Goal: Register for event/course

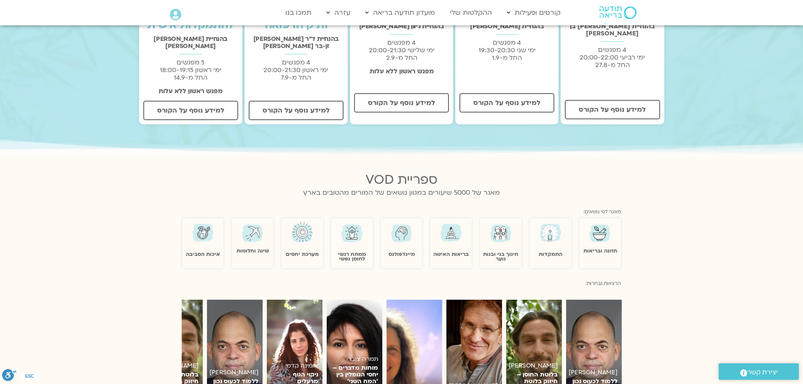
scroll to position [315, 0]
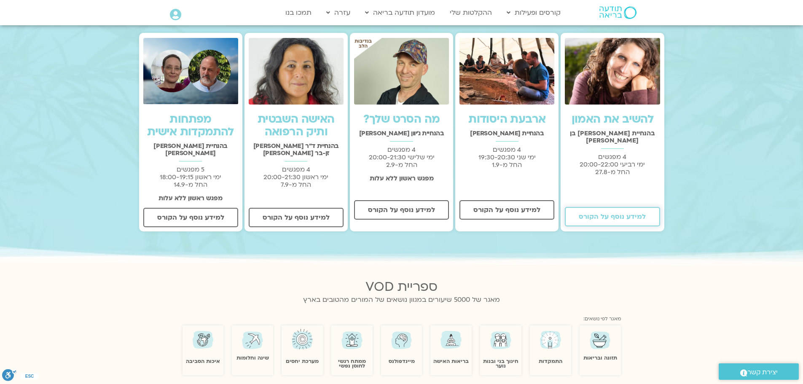
click at [643, 213] on span "למידע נוסף על הקורס" at bounding box center [612, 217] width 67 height 8
click at [506, 214] on span "למידע נוסף על הקורס" at bounding box center [507, 210] width 67 height 8
click at [401, 213] on span "למידע נוסף על הקורס" at bounding box center [401, 210] width 67 height 8
click at [188, 214] on span "למידע נוסף על הקורס" at bounding box center [190, 218] width 67 height 8
click at [308, 215] on span "למידע נוסף על הקורס" at bounding box center [296, 218] width 67 height 8
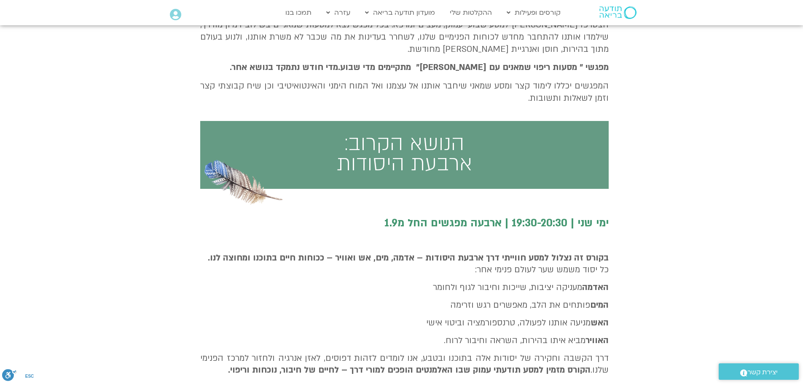
scroll to position [295, 0]
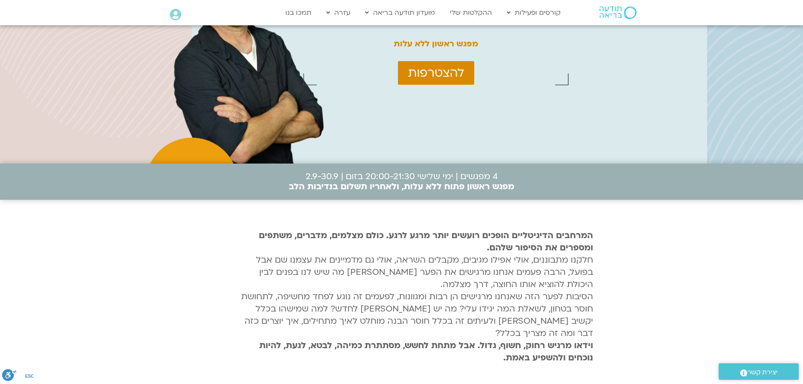
scroll to position [127, 0]
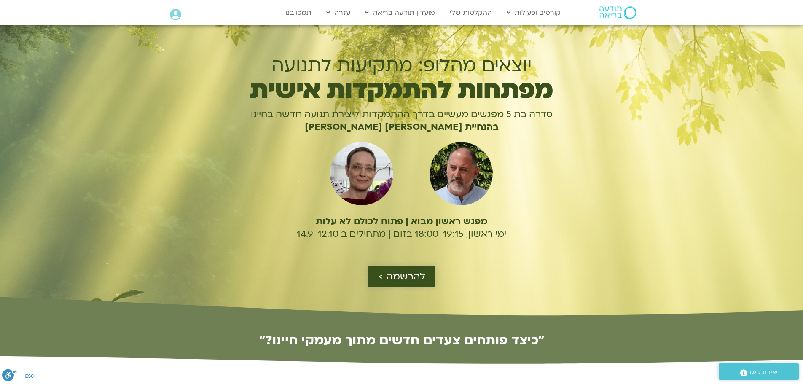
click at [405, 278] on span "להרשמה >" at bounding box center [401, 276] width 47 height 11
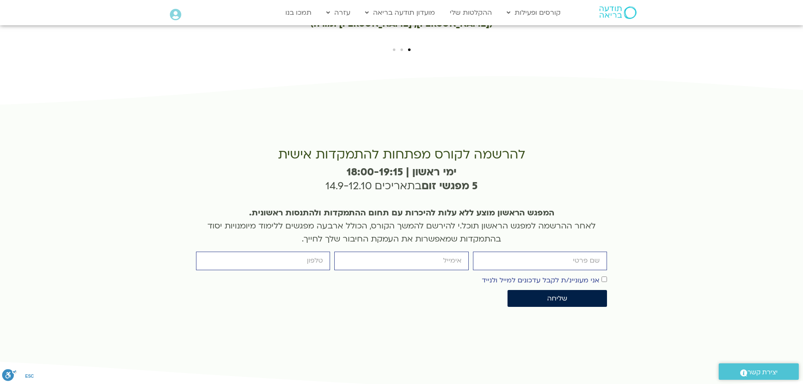
scroll to position [1880, 0]
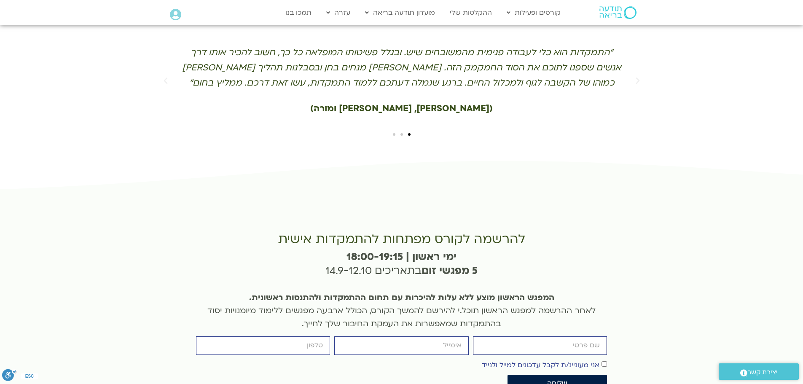
click at [525, 337] on input "firstname" at bounding box center [540, 346] width 134 height 18
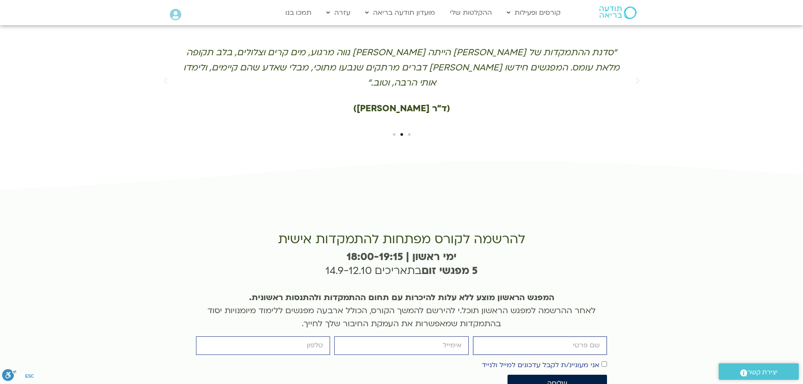
type input "חדוה בן משה"
type input "hbm7@zahav.net.il"
type input "0526625205"
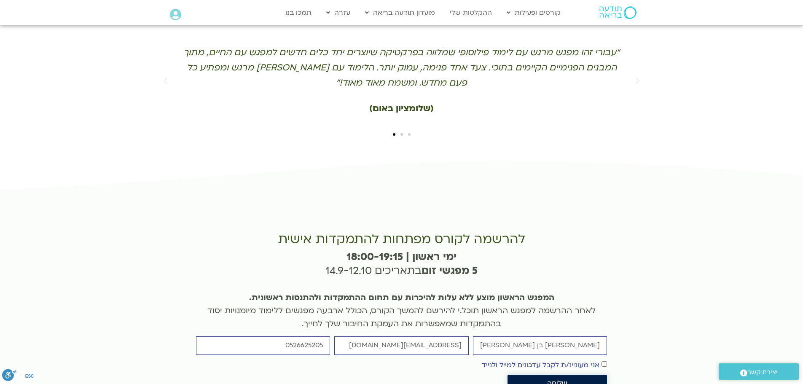
click at [556, 380] on span "שליחה" at bounding box center [557, 384] width 20 height 8
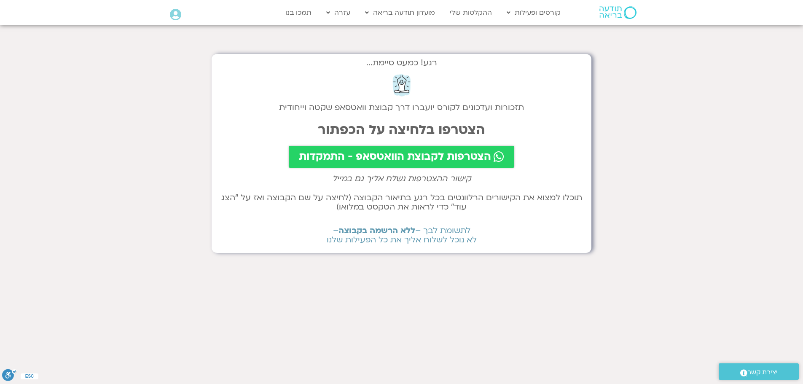
click at [413, 158] on span "הצטרפות לקבוצת הוואטסאפ - התמקדות" at bounding box center [395, 157] width 192 height 12
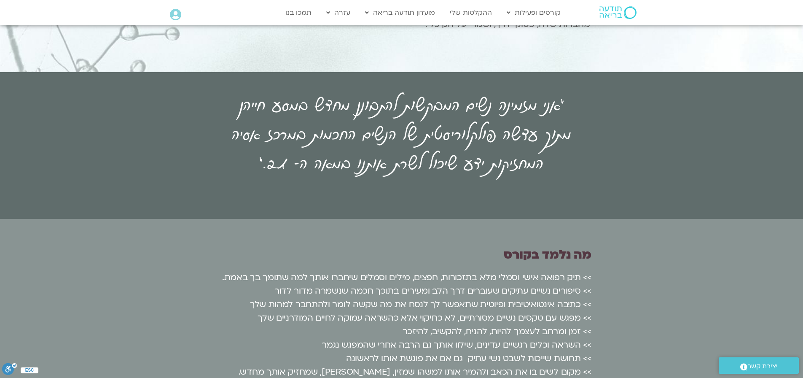
scroll to position [1392, 0]
